Goal: Information Seeking & Learning: Find specific fact

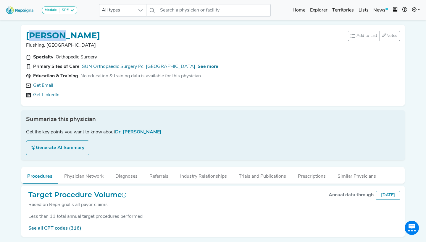
drag, startPoint x: 30, startPoint y: 35, endPoint x: 99, endPoint y: 35, distance: 68.9
click at [99, 35] on div "YAN SUN" at bounding box center [186, 35] width 321 height 11
click at [246, 176] on button "Trials and Publications" at bounding box center [262, 175] width 59 height 16
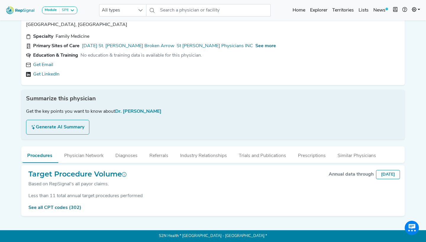
scroll to position [20, 0]
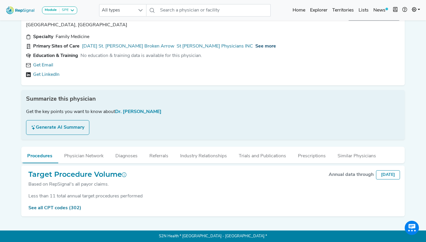
click at [255, 47] on span "See more" at bounding box center [265, 46] width 21 height 5
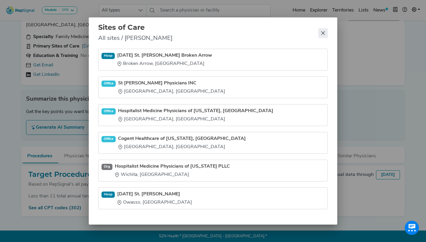
click at [324, 31] on icon "Close" at bounding box center [322, 33] width 5 height 5
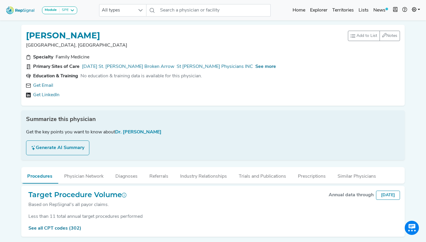
scroll to position [0, 0]
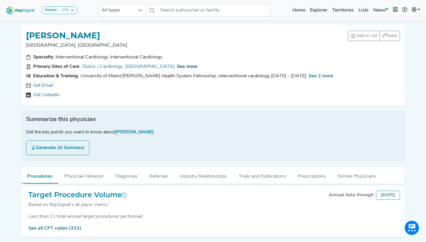
click at [196, 66] on span "See more" at bounding box center [187, 66] width 21 height 5
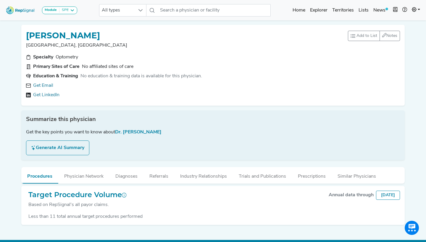
drag, startPoint x: 89, startPoint y: 65, endPoint x: 172, endPoint y: 61, distance: 83.2
click at [131, 67] on div "No affiliated sites of care" at bounding box center [107, 66] width 51 height 7
drag, startPoint x: 92, startPoint y: 32, endPoint x: 22, endPoint y: 35, distance: 69.8
click at [22, 35] on div "[PERSON_NAME], [GEOGRAPHIC_DATA] Add to List Recent Lists: Starred Physicians C…" at bounding box center [212, 65] width 383 height 81
copy h1 "[PERSON_NAME]"
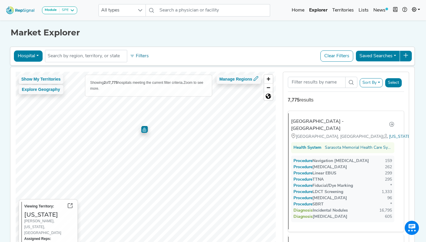
scroll to position [49, 0]
